Goal: Register for event/course

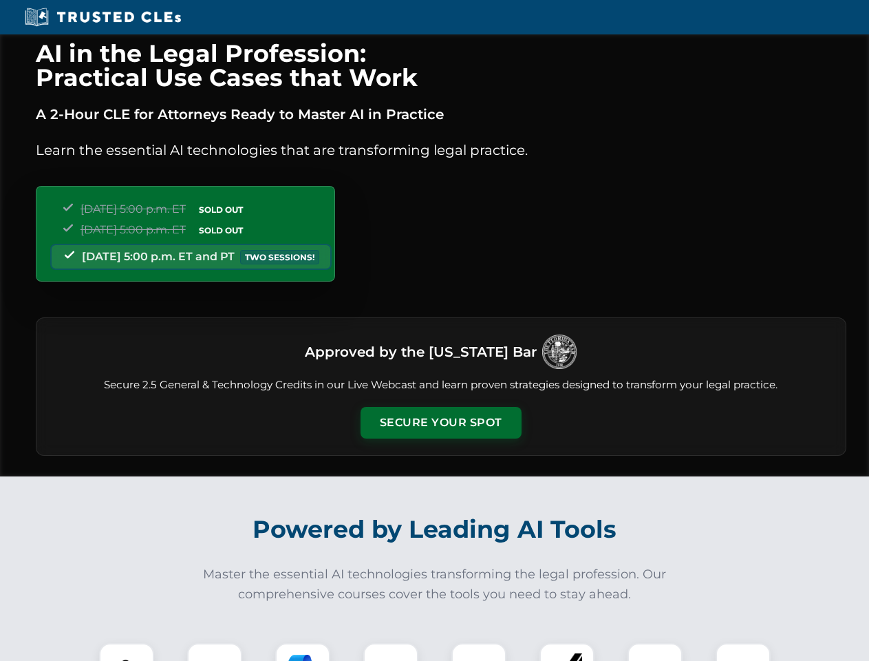
click at [441, 423] on button "Secure Your Spot" at bounding box center [441, 423] width 161 height 32
click at [127, 652] on img at bounding box center [127, 670] width 40 height 40
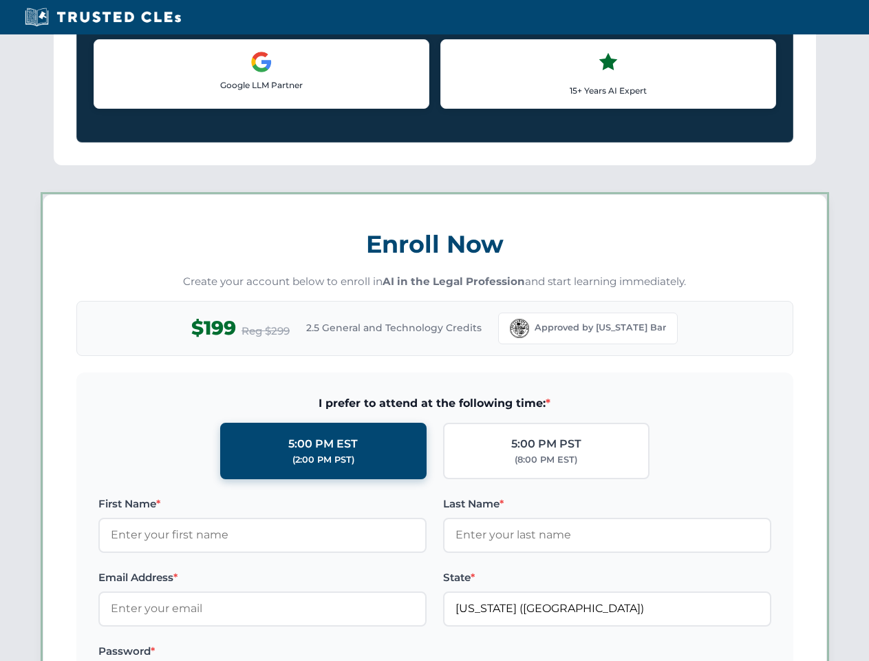
click at [391, 652] on label "Password *" at bounding box center [262, 651] width 328 height 17
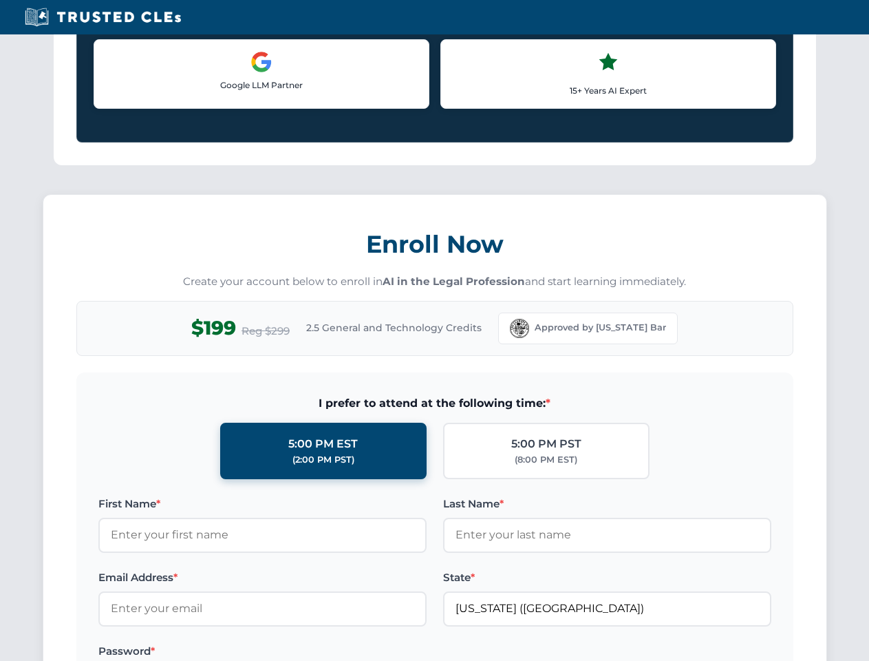
scroll to position [1351, 0]
